Goal: Navigation & Orientation: Find specific page/section

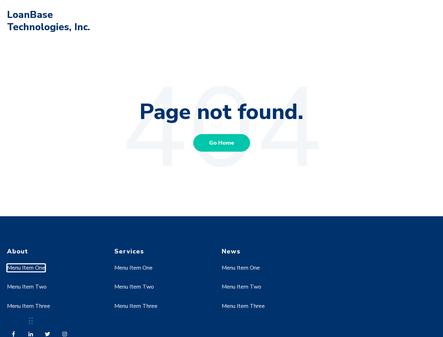
click at [26, 268] on link "Menu Item One" at bounding box center [26, 268] width 38 height 8
click at [26, 287] on link "Menu Item Two" at bounding box center [27, 287] width 40 height 8
click at [134, 268] on link "Menu Item One" at bounding box center [133, 268] width 38 height 8
click at [134, 287] on link "Menu Item Two" at bounding box center [134, 287] width 40 height 8
click at [136, 306] on link "Menu Item Three" at bounding box center [135, 306] width 43 height 8
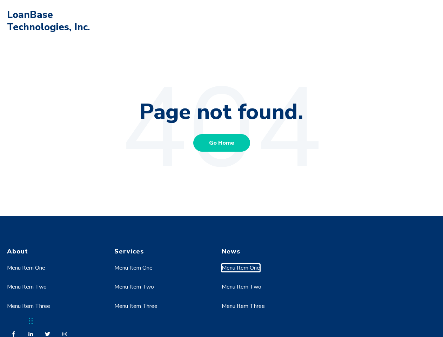
click at [241, 268] on link "Menu Item One" at bounding box center [241, 268] width 38 height 8
click at [241, 287] on link "Menu Item Two" at bounding box center [242, 287] width 40 height 8
click at [243, 306] on link "Menu Item Three" at bounding box center [243, 306] width 43 height 8
click at [31, 321] on div "Chat Widget" at bounding box center [17, 320] width 35 height 34
